Goal: Book appointment/travel/reservation

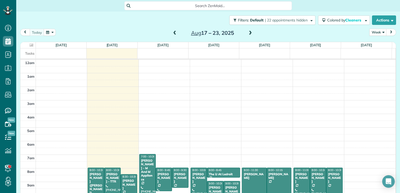
scroll to position [95, 0]
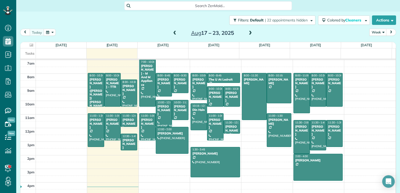
click at [247, 32] on span at bounding box center [250, 33] width 6 height 5
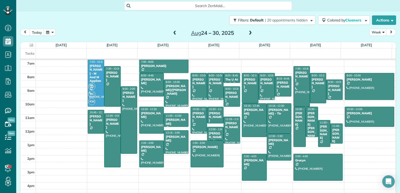
click at [248, 35] on span at bounding box center [250, 33] width 6 height 5
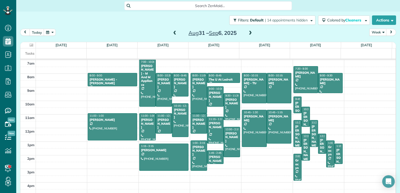
click at [173, 34] on span at bounding box center [175, 33] width 6 height 5
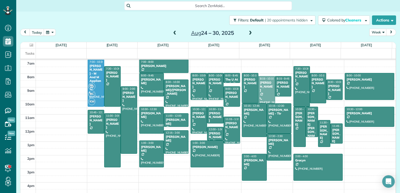
drag, startPoint x: 262, startPoint y: 86, endPoint x: 263, endPoint y: 88, distance: 3.2
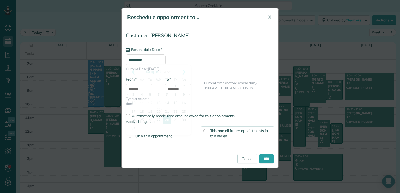
click at [150, 58] on input "**********" at bounding box center [146, 59] width 40 height 11
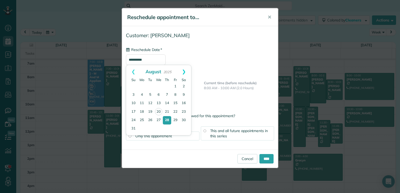
click at [185, 73] on link "Next" at bounding box center [184, 71] width 14 height 13
drag, startPoint x: 166, startPoint y: 87, endPoint x: 186, endPoint y: 111, distance: 31.1
click at [166, 87] on link "4" at bounding box center [167, 86] width 8 height 8
type input "**********"
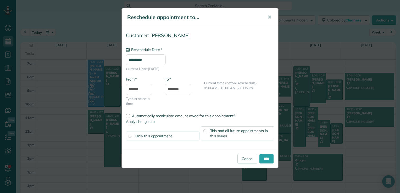
click at [228, 133] on div "This and all future appointments in this series" at bounding box center [238, 133] width 74 height 14
click at [263, 156] on input "****" at bounding box center [266, 158] width 14 height 9
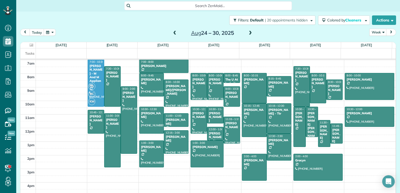
click at [174, 36] on span at bounding box center [175, 33] width 6 height 8
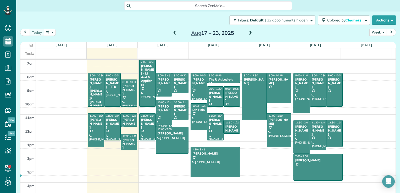
click at [249, 34] on span at bounding box center [250, 33] width 6 height 5
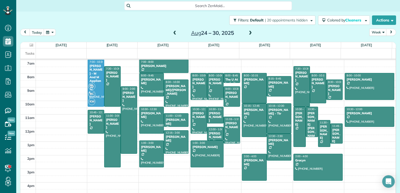
click at [247, 32] on span at bounding box center [250, 33] width 6 height 5
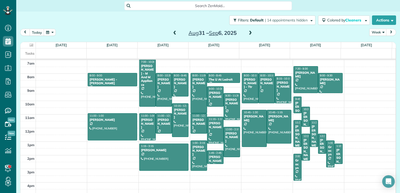
click at [173, 35] on span at bounding box center [175, 33] width 6 height 5
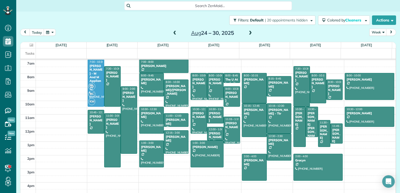
click at [172, 35] on span at bounding box center [175, 33] width 6 height 5
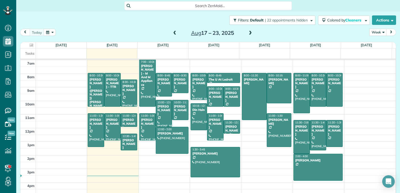
click at [249, 31] on span at bounding box center [250, 33] width 6 height 5
